Goal: Find specific page/section

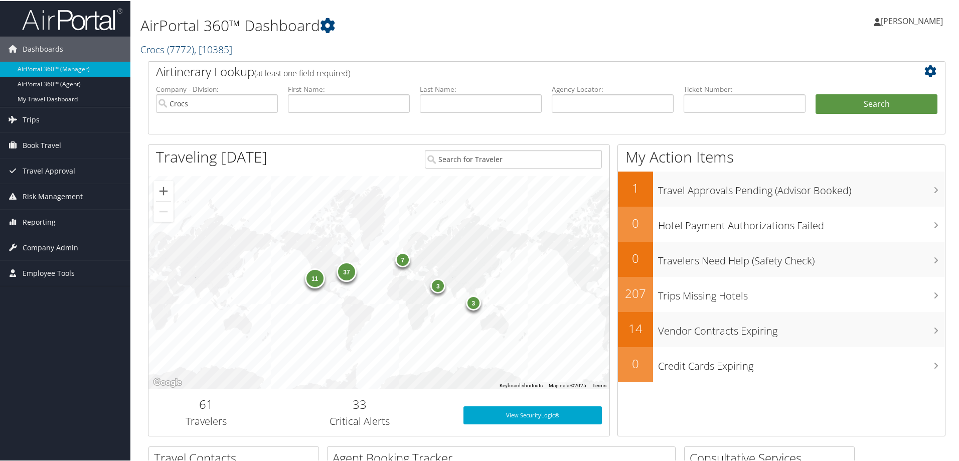
click at [228, 49] on span ", [ 10385 ]" at bounding box center [213, 49] width 38 height 14
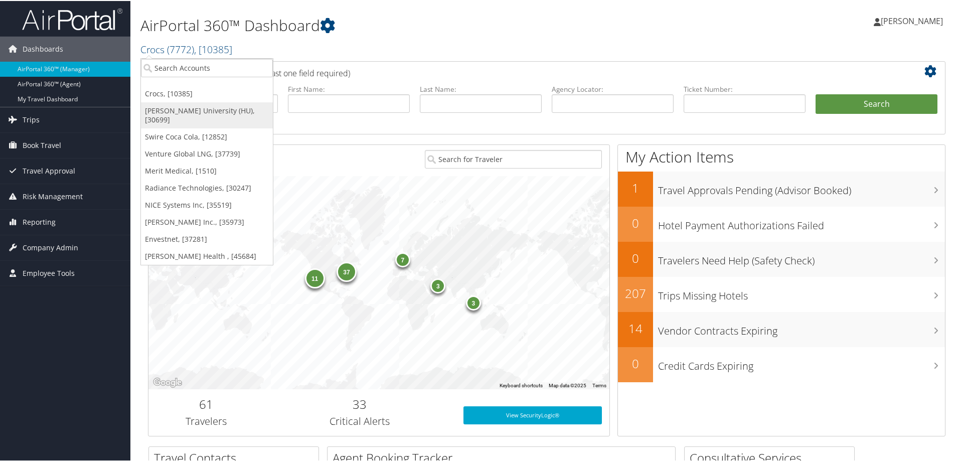
click at [182, 112] on link "[PERSON_NAME] University (HU), [30699]" at bounding box center [207, 114] width 132 height 26
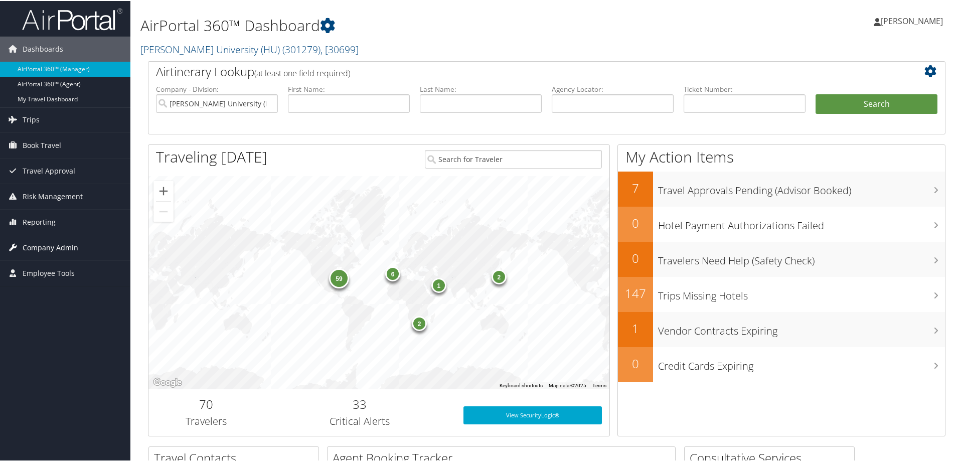
click at [77, 247] on link "Company Admin" at bounding box center [65, 246] width 130 height 25
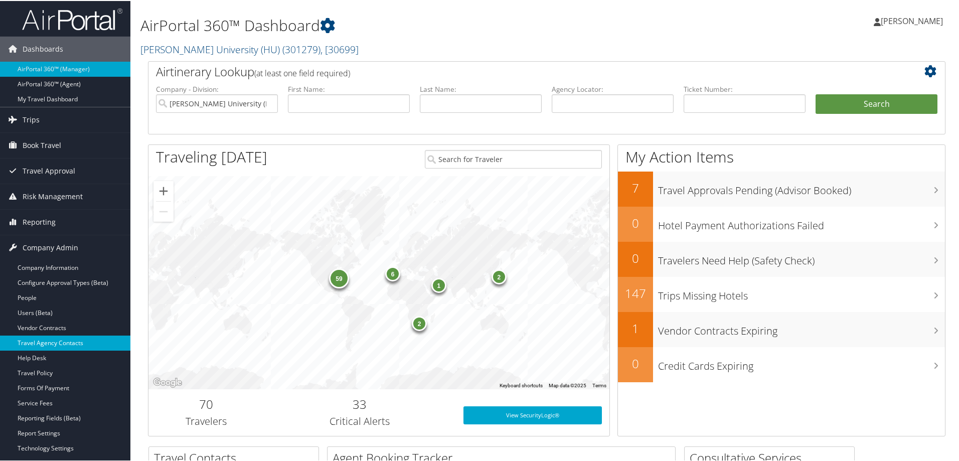
click at [60, 341] on link "Travel Agency Contacts" at bounding box center [65, 342] width 130 height 15
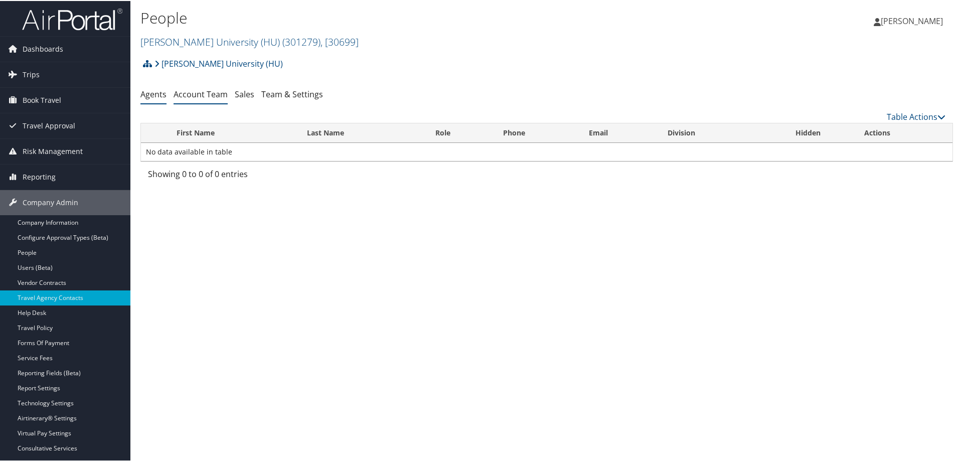
click at [203, 92] on link "Account Team" at bounding box center [201, 93] width 54 height 11
